Goal: Information Seeking & Learning: Learn about a topic

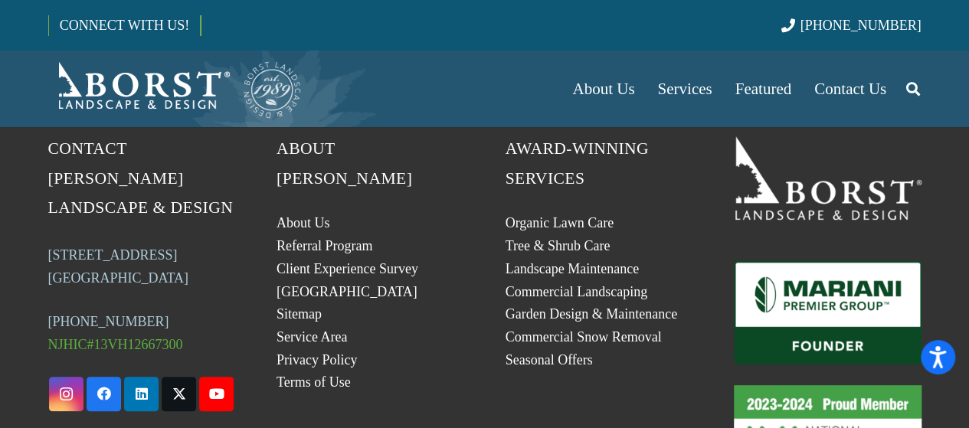
scroll to position [188, 0]
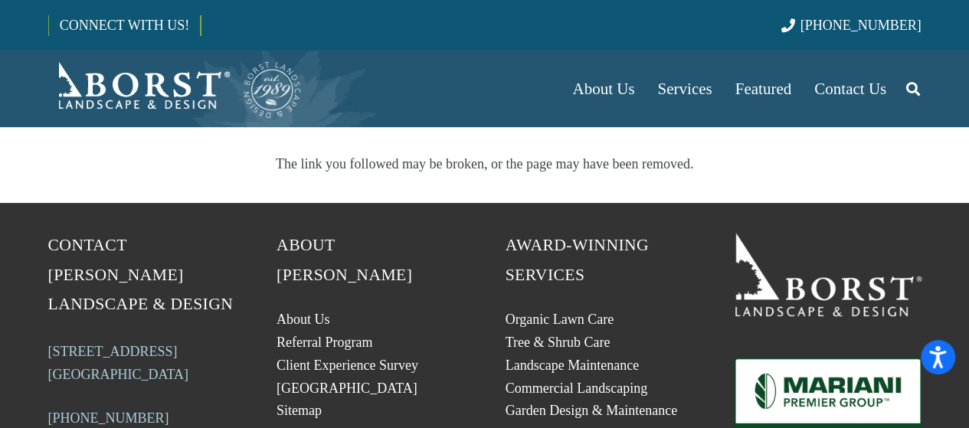
scroll to position [245, 0]
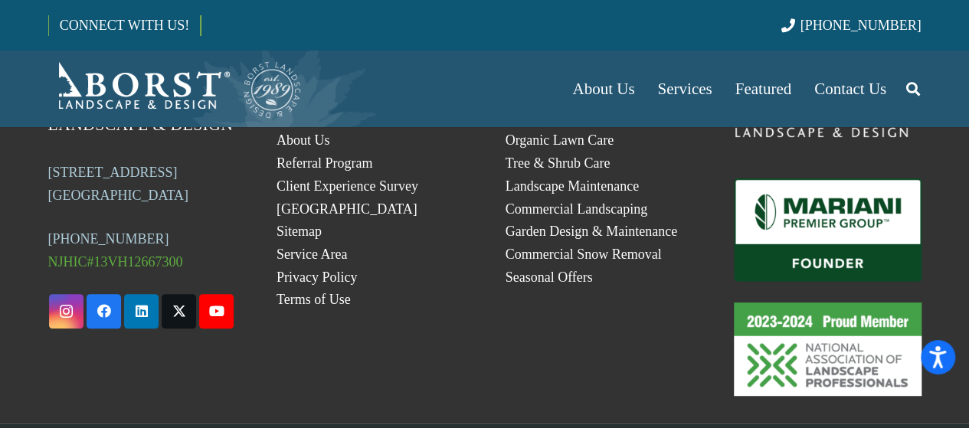
scroll to position [337, 0]
